Goal: Information Seeking & Learning: Learn about a topic

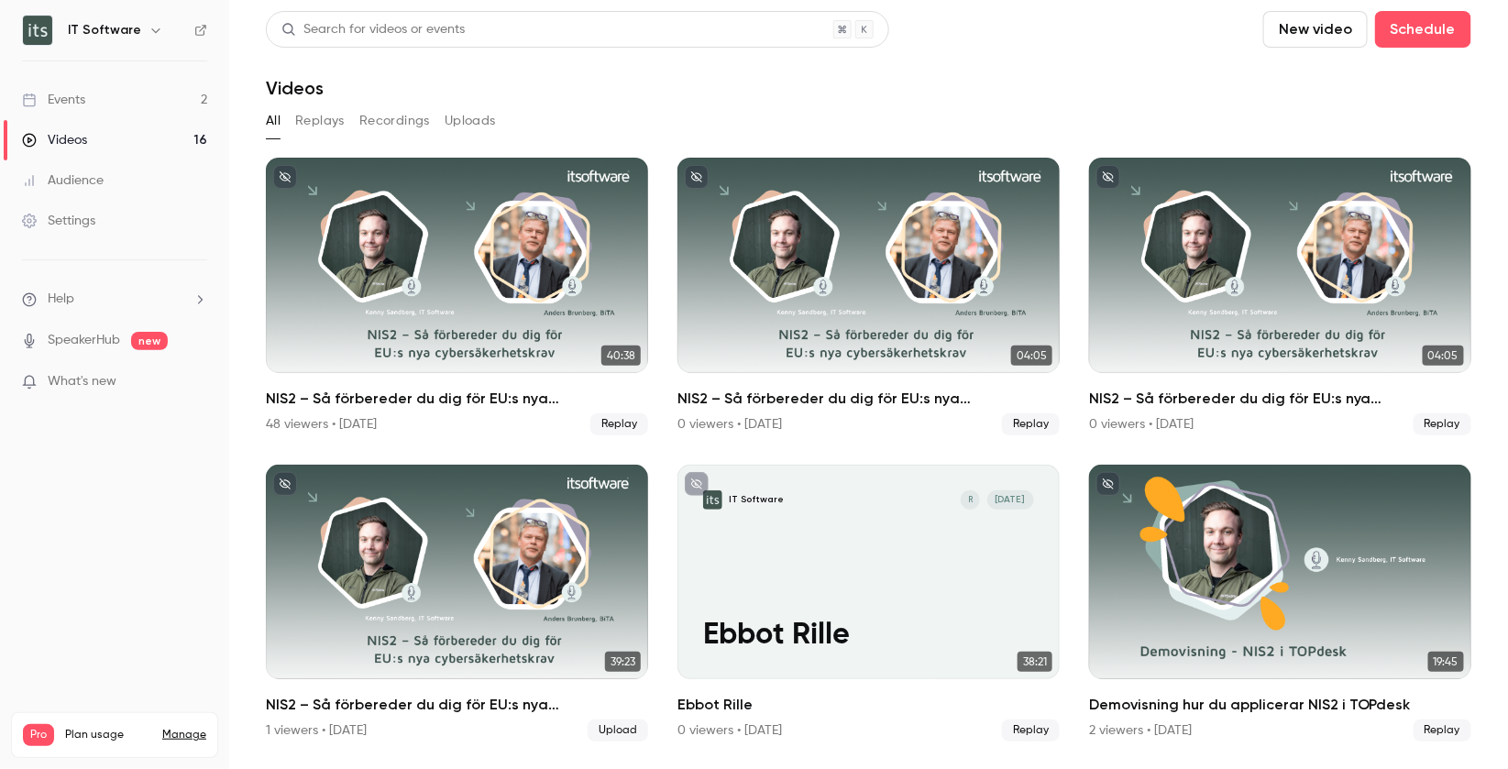
click at [140, 96] on link "Events 2" at bounding box center [114, 100] width 229 height 40
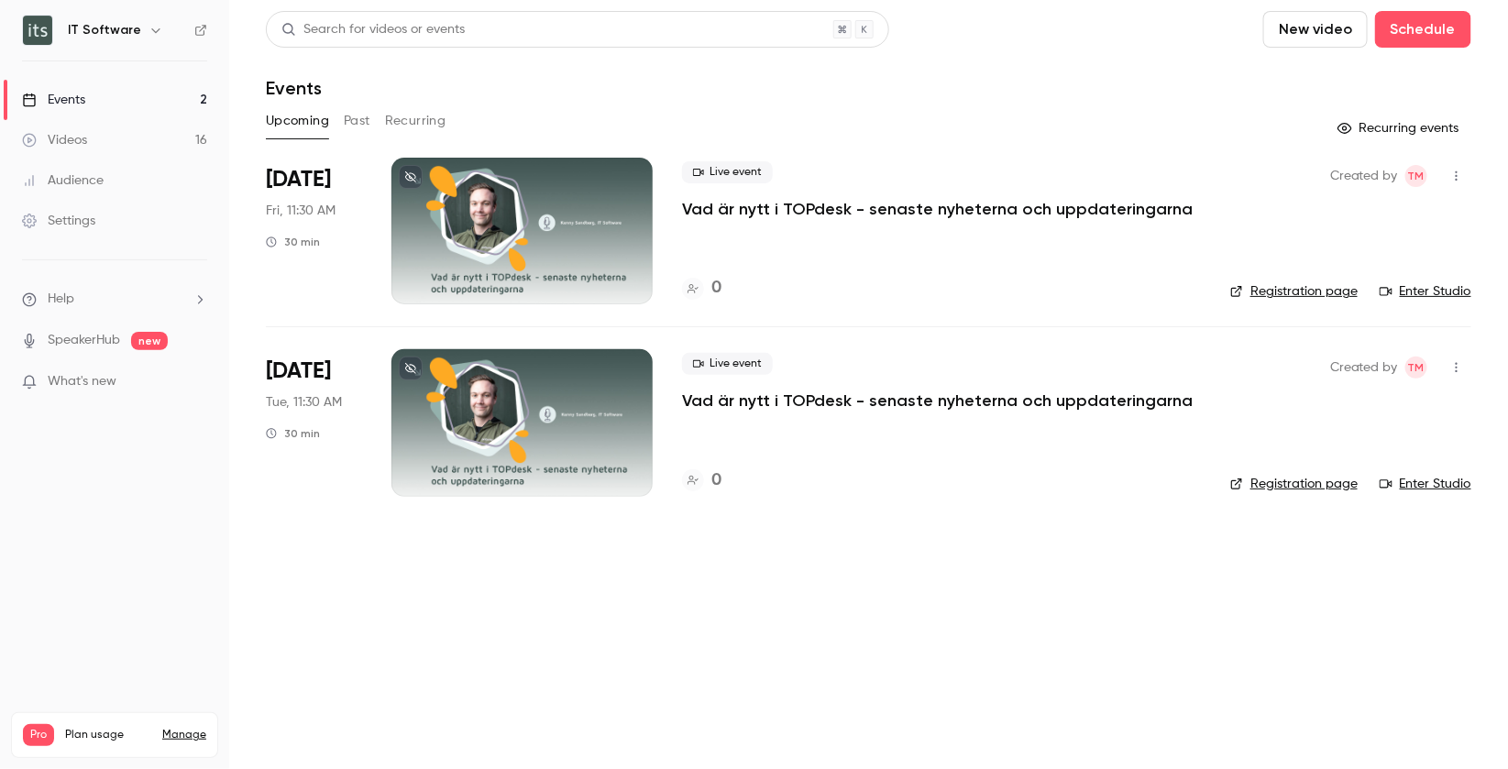
click at [108, 128] on link "Videos 16" at bounding box center [114, 140] width 229 height 40
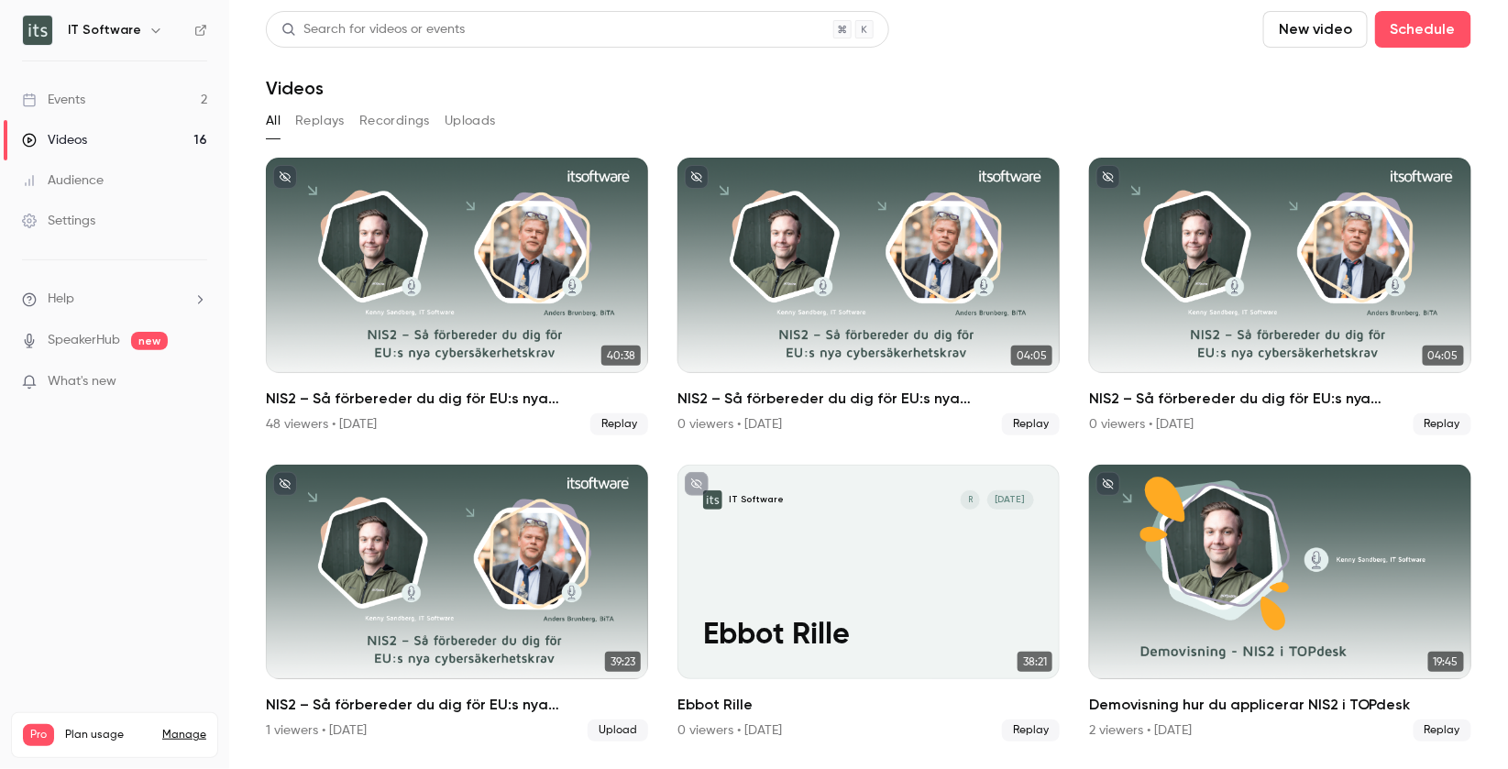
click at [473, 123] on button "Uploads" at bounding box center [470, 120] width 51 height 29
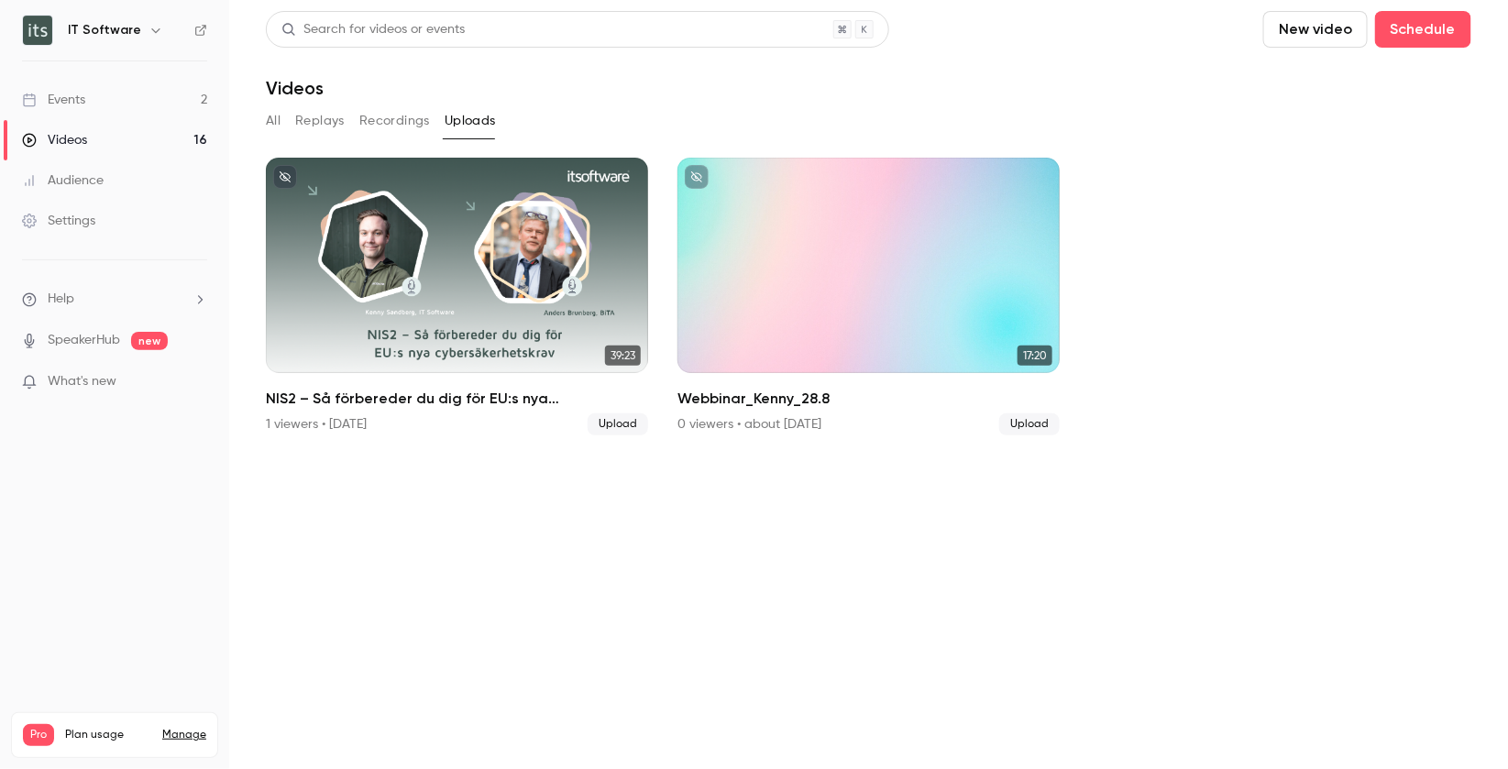
click at [276, 119] on button "All" at bounding box center [273, 120] width 15 height 29
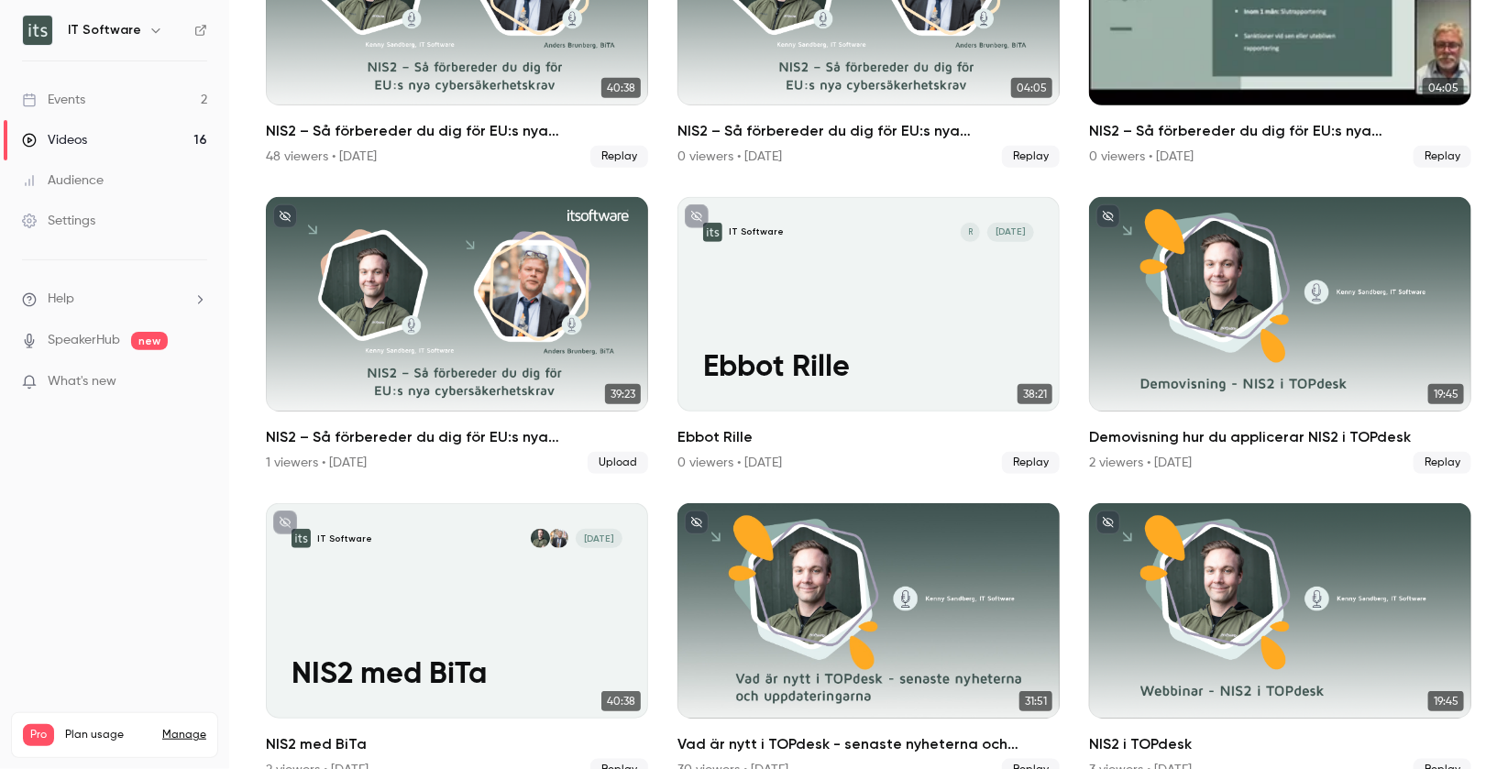
scroll to position [293, 0]
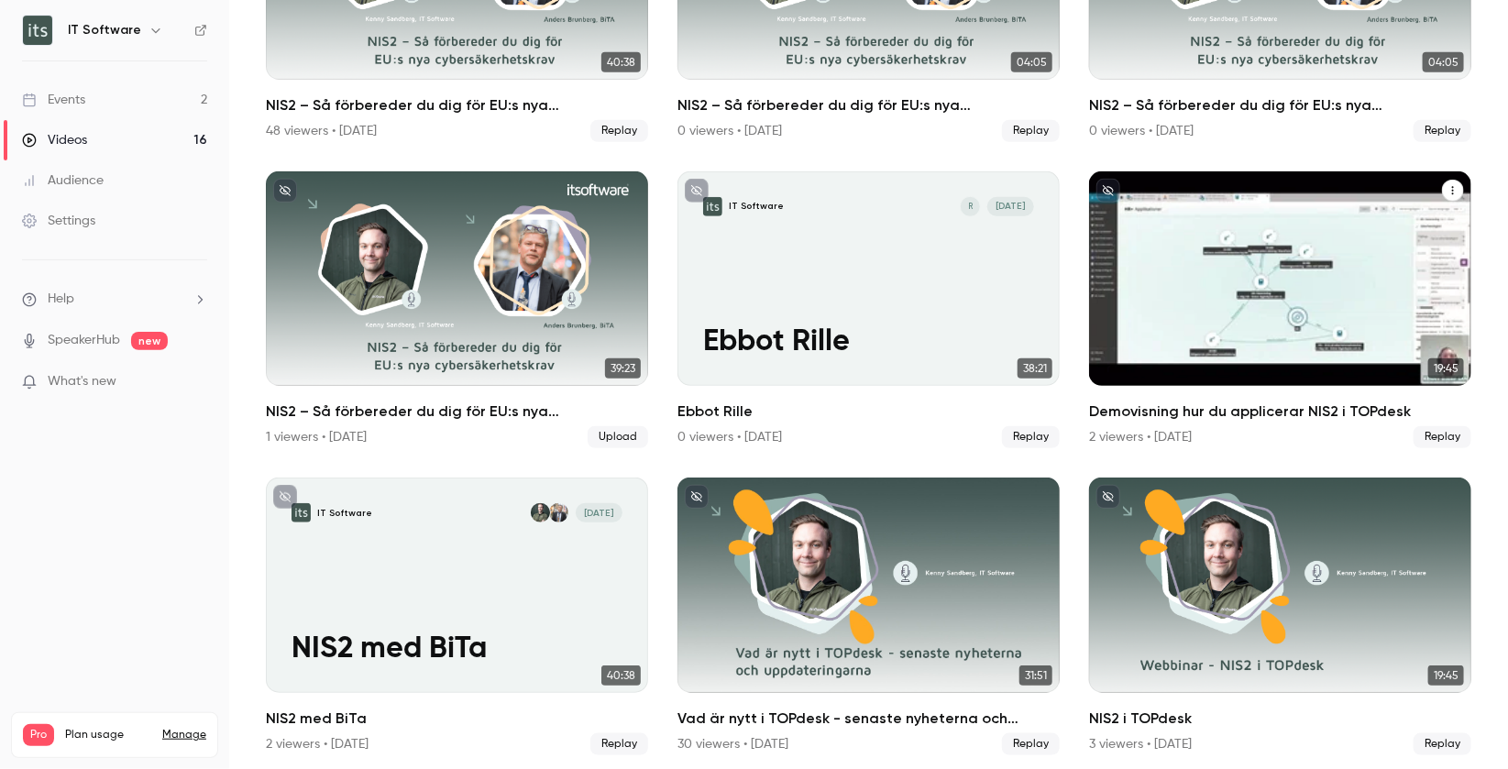
click at [1369, 280] on div "Demovisning hur du applicerar NIS2 i TOPdesk" at bounding box center [1280, 278] width 382 height 215
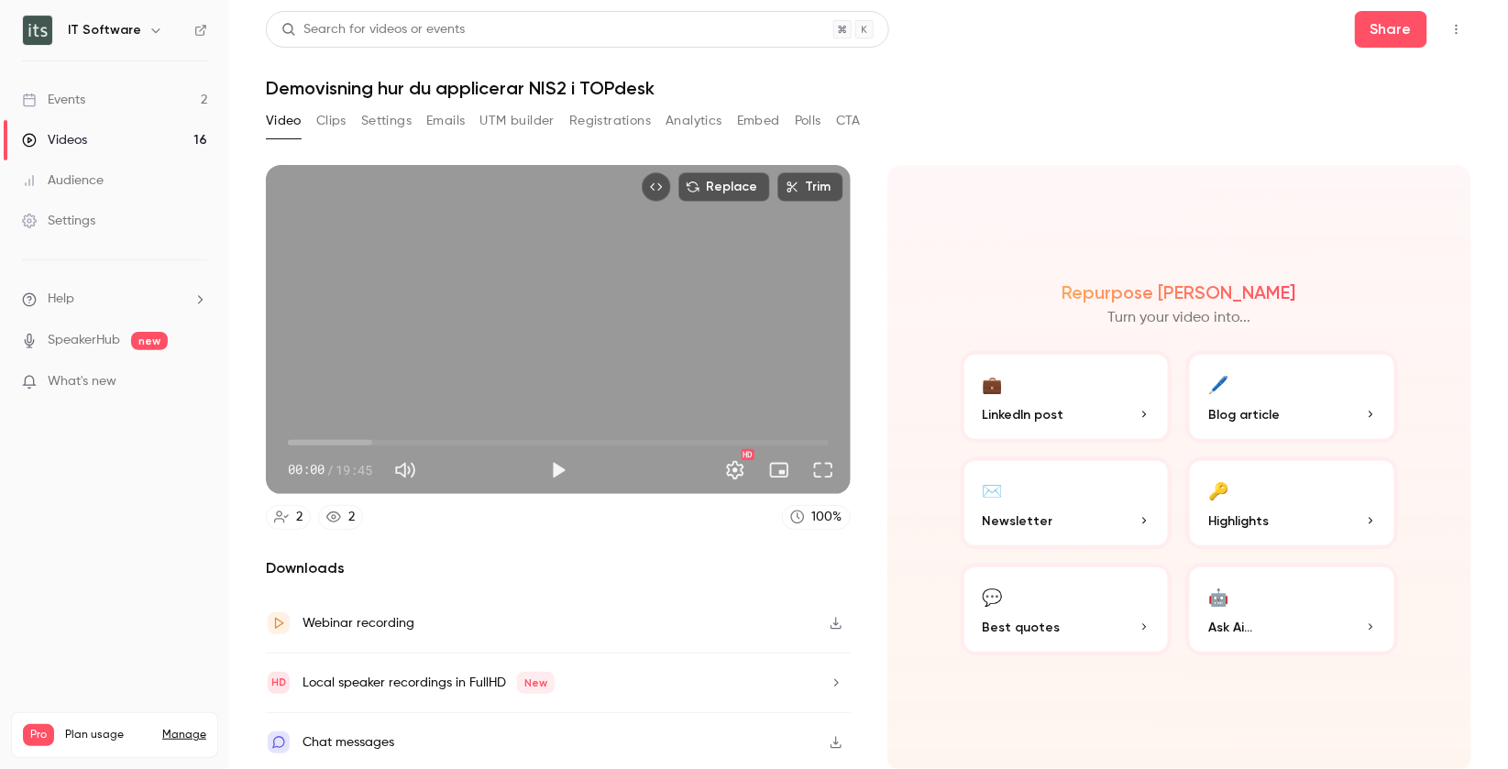
click at [695, 122] on button "Analytics" at bounding box center [693, 120] width 57 height 29
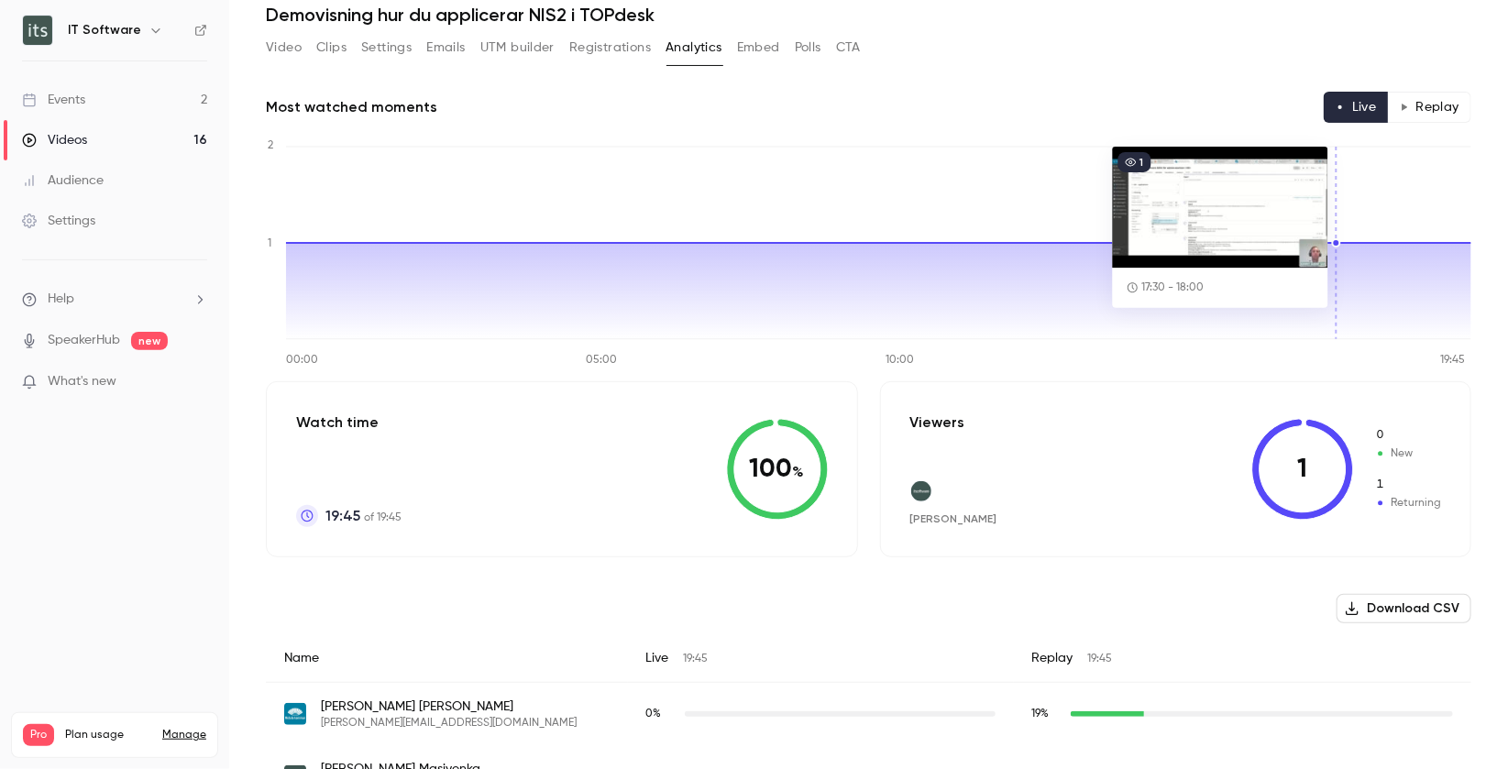
scroll to position [125, 0]
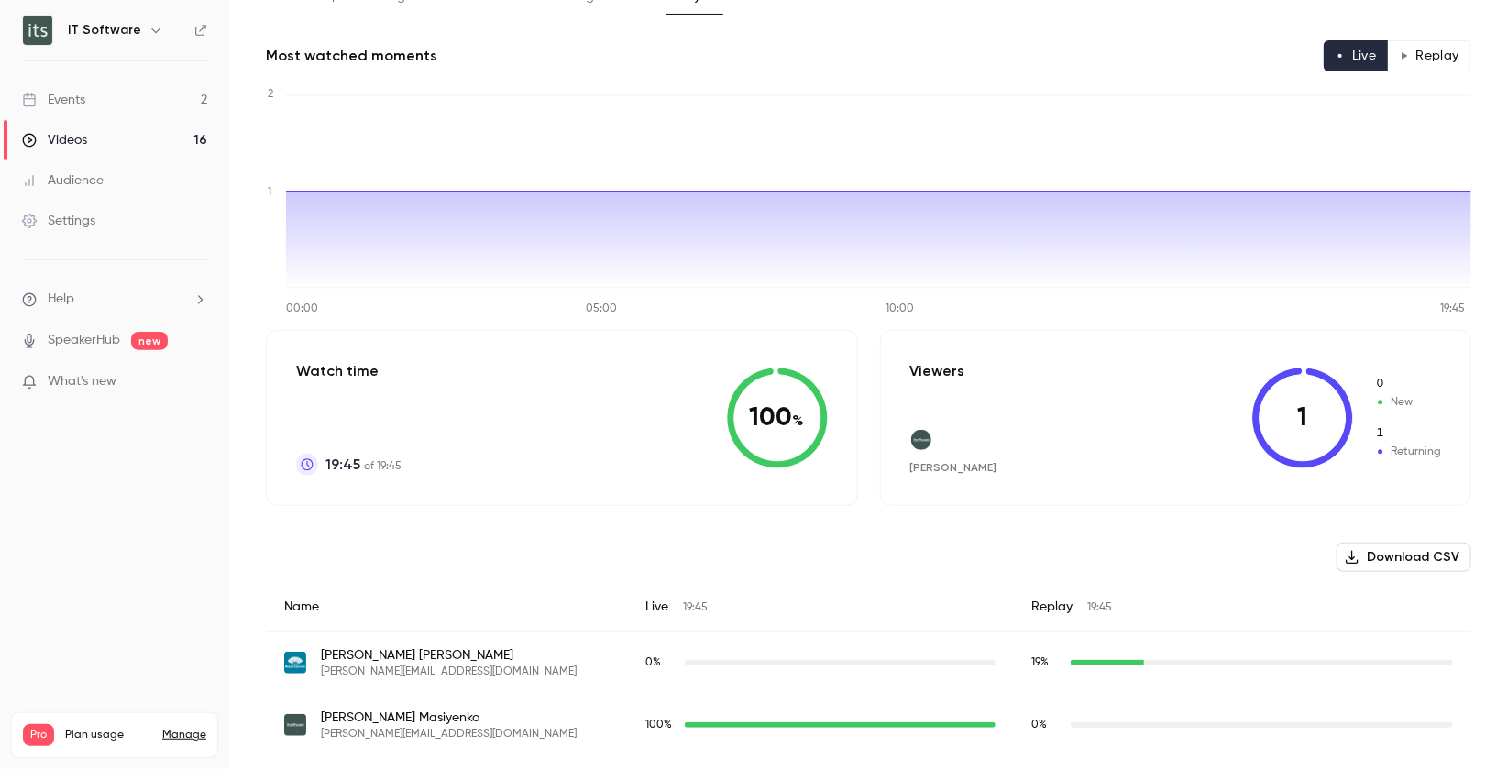
click at [101, 104] on link "Events 2" at bounding box center [114, 100] width 229 height 40
